Goal: Task Accomplishment & Management: Use online tool/utility

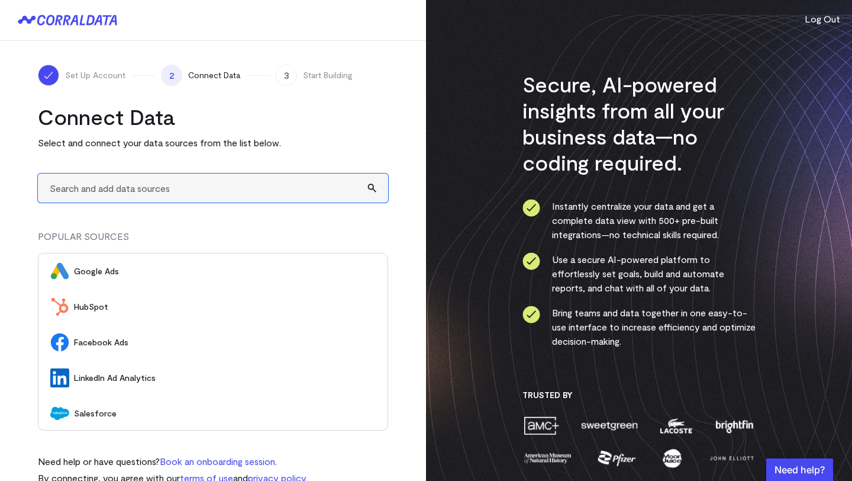
click at [195, 187] on input "text" at bounding box center [213, 187] width 350 height 29
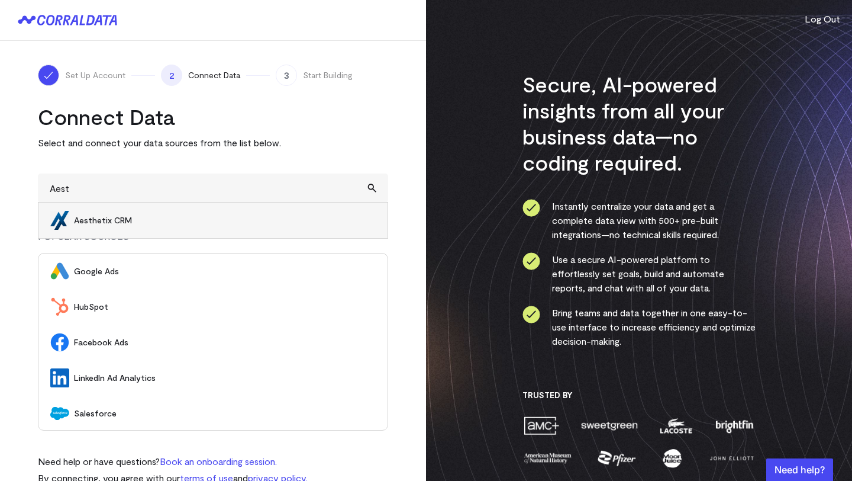
click at [395, 114] on div "Set Up Account 2 Connect Data 3 Start Building Connect Data Select and connect …" at bounding box center [213, 275] width 426 height 468
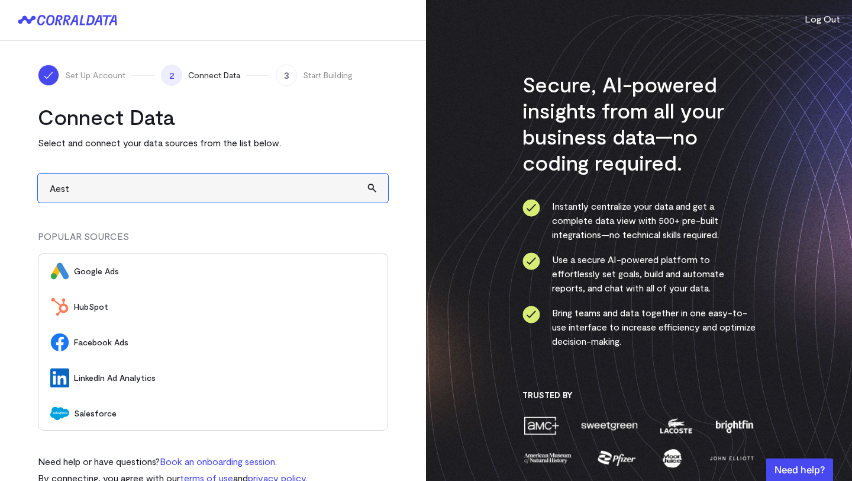
click at [147, 192] on input "Aest" at bounding box center [213, 187] width 350 height 29
type input "A"
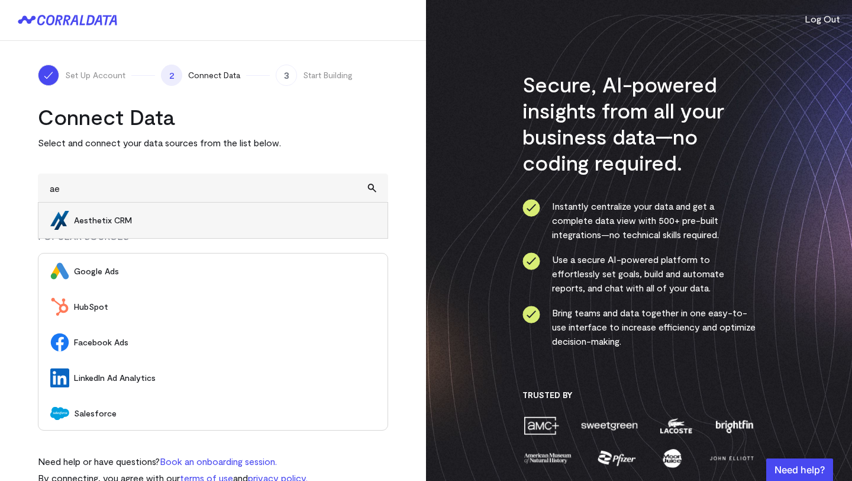
click at [116, 217] on span "Aesthetix CRM" at bounding box center [225, 220] width 302 height 12
type input "Aesthetix CRM"
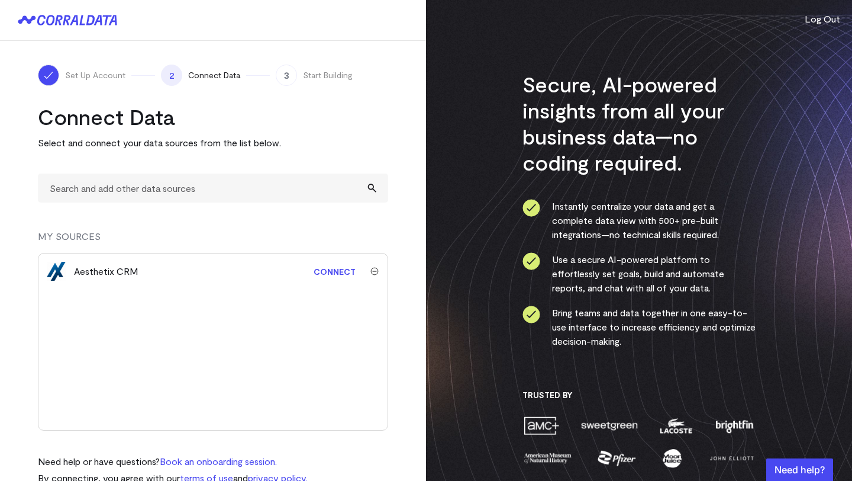
click at [347, 273] on link "Connect" at bounding box center [335, 271] width 54 height 22
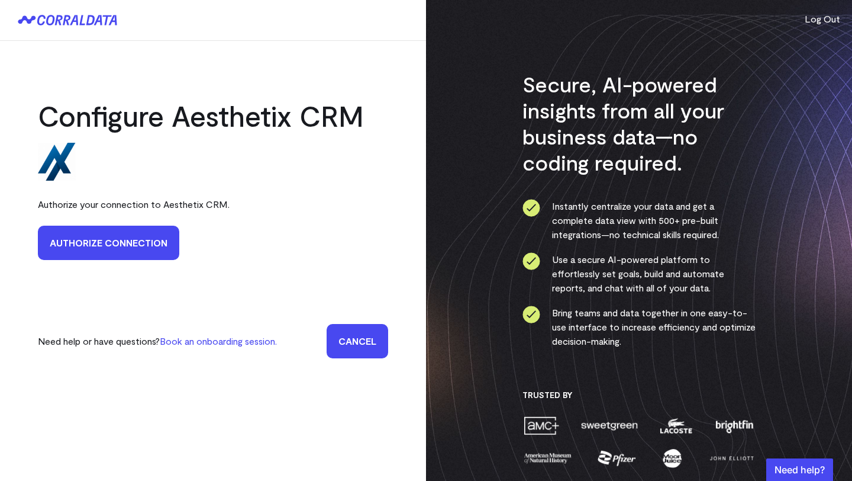
click at [122, 243] on link "Authorize Connection" at bounding box center [108, 243] width 141 height 34
